Goal: Task Accomplishment & Management: Manage account settings

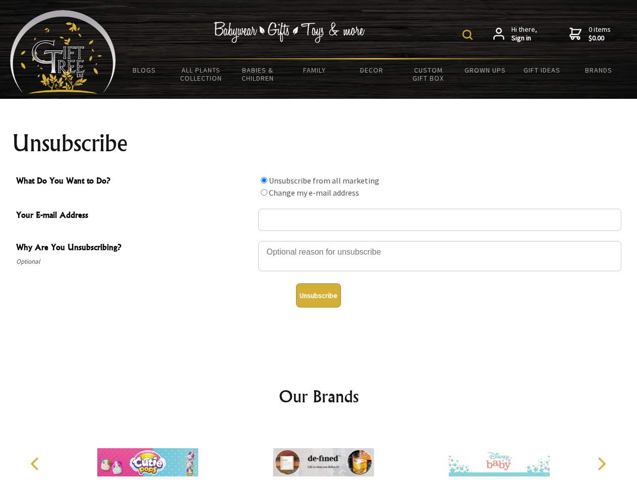
click at [469, 35] on img at bounding box center [467, 35] width 10 height 10
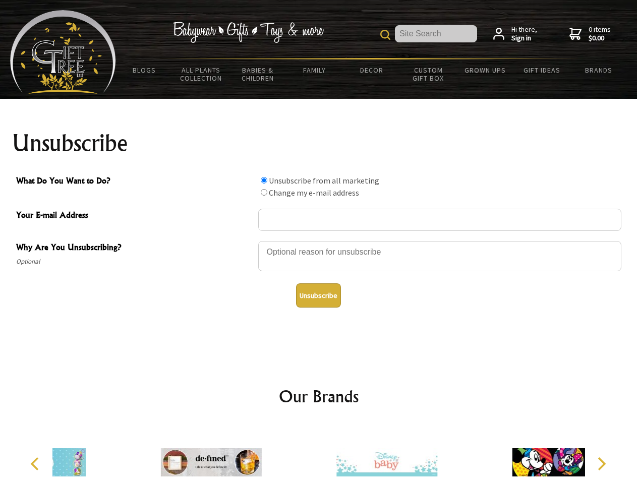
click at [319, 241] on div at bounding box center [439, 257] width 363 height 35
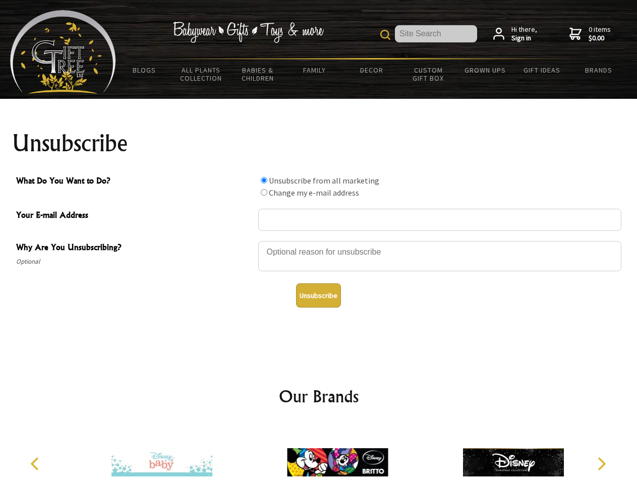
click at [264, 180] on input "What Do You Want to Do?" at bounding box center [264, 180] width 7 height 7
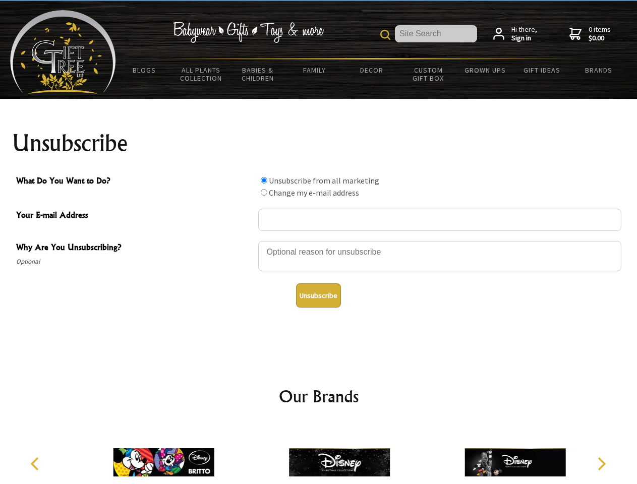
click at [264, 192] on input "What Do You Want to Do?" at bounding box center [264, 192] width 7 height 7
radio input "true"
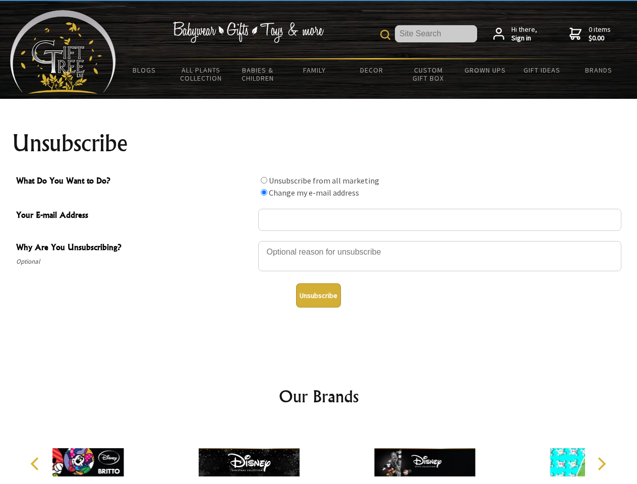
click at [318, 295] on button "Unsubscribe" at bounding box center [318, 295] width 45 height 24
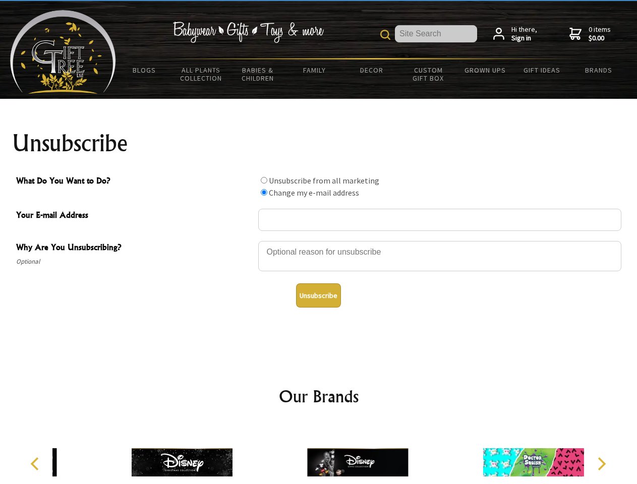
click at [319, 454] on img at bounding box center [357, 463] width 101 height 76
click at [36, 464] on icon "Previous" at bounding box center [35, 463] width 13 height 13
click at [601, 464] on icon "Next" at bounding box center [600, 463] width 13 height 13
